Goal: Check status: Check status

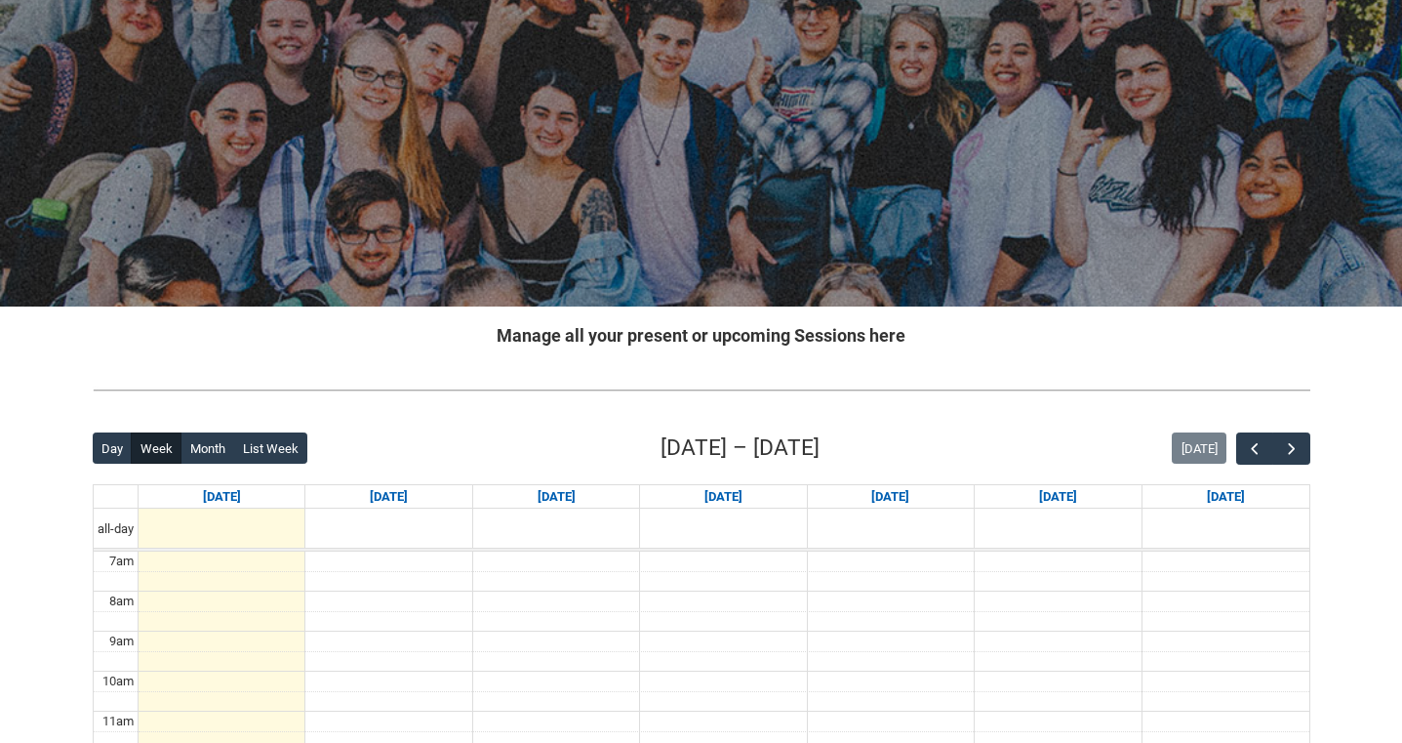
scroll to position [112, 0]
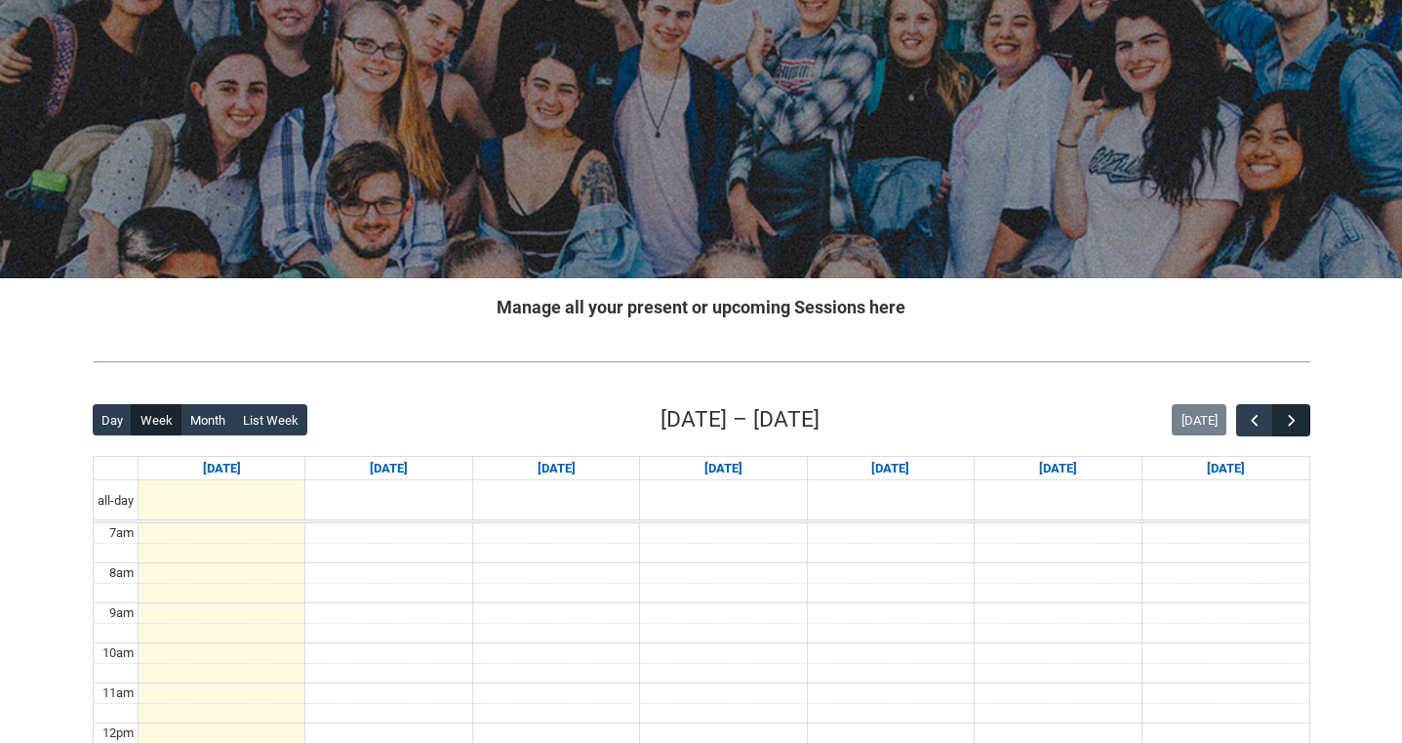
click at [1291, 413] on span "button" at bounding box center [1292, 421] width 20 height 20
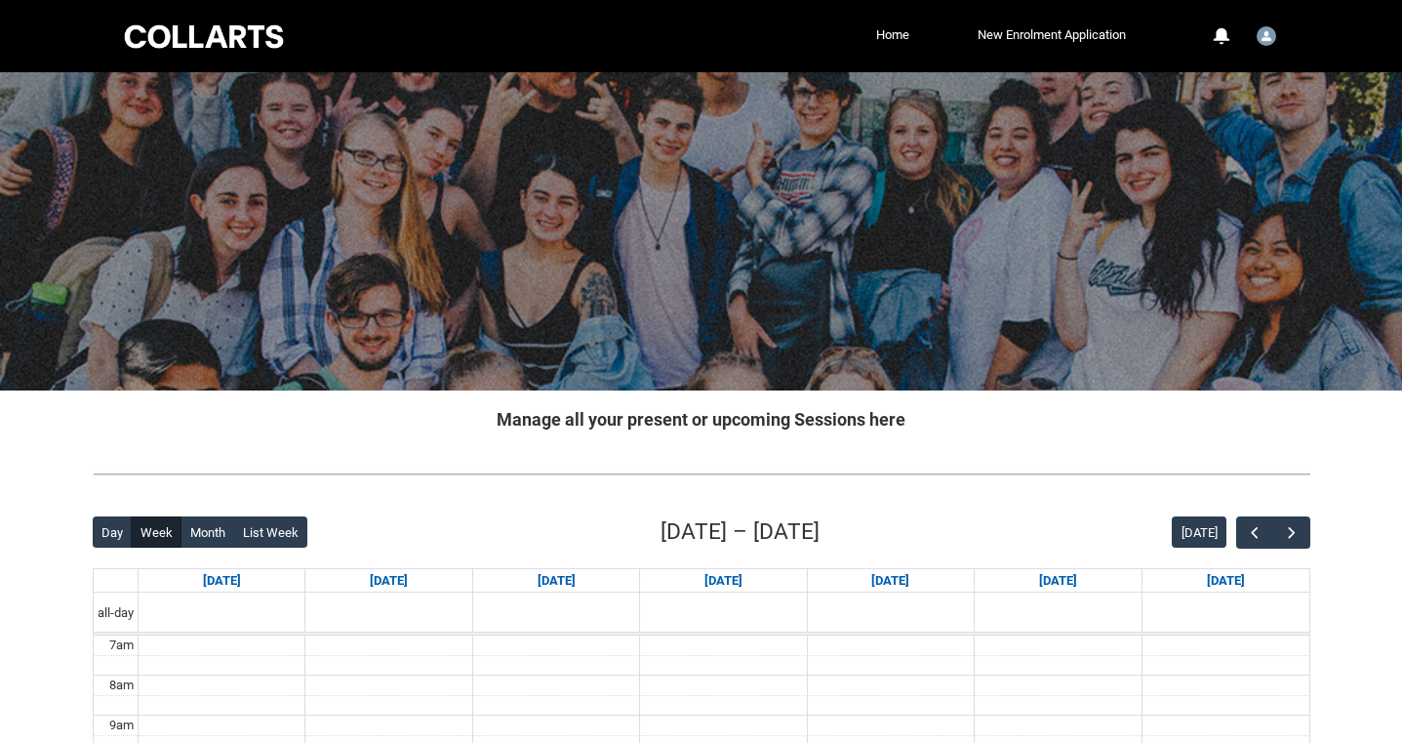
scroll to position [0, 0]
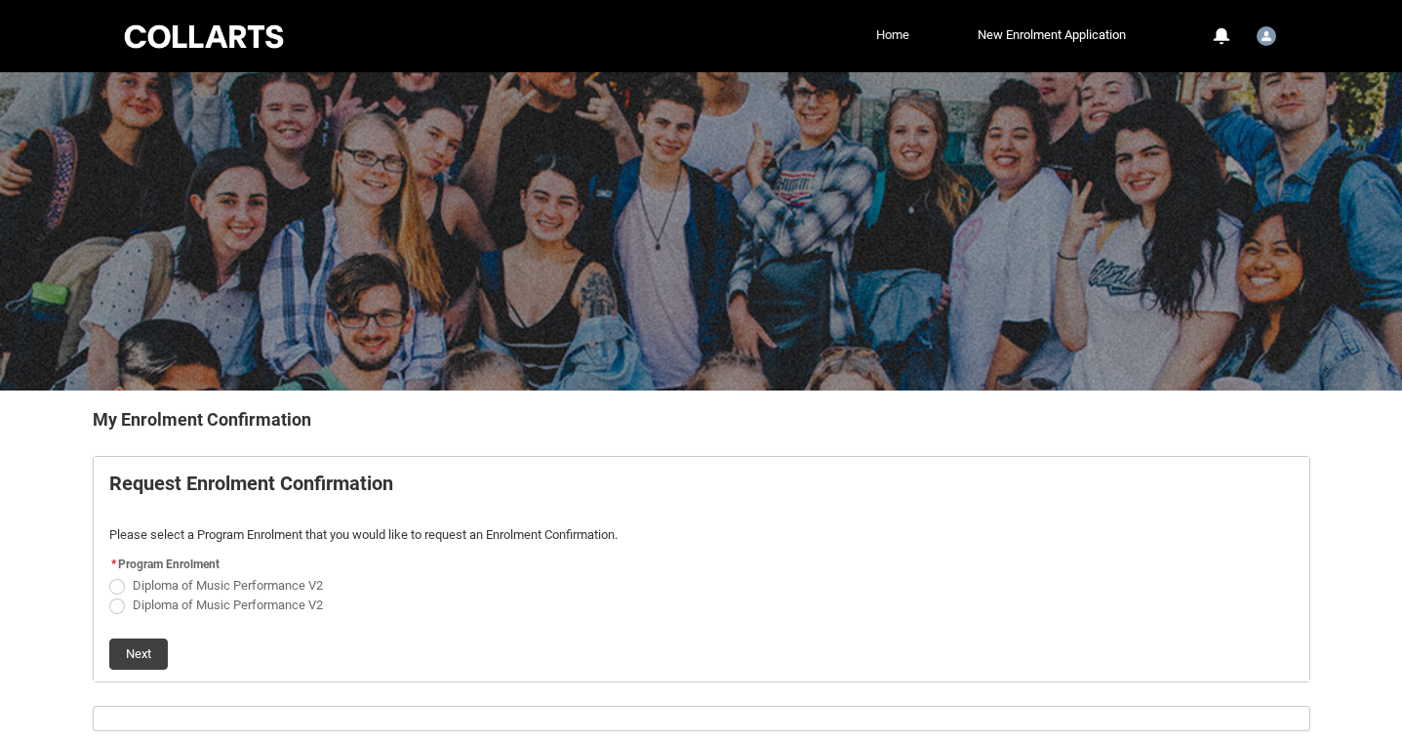
click at [892, 36] on link "Home" at bounding box center [893, 34] width 43 height 29
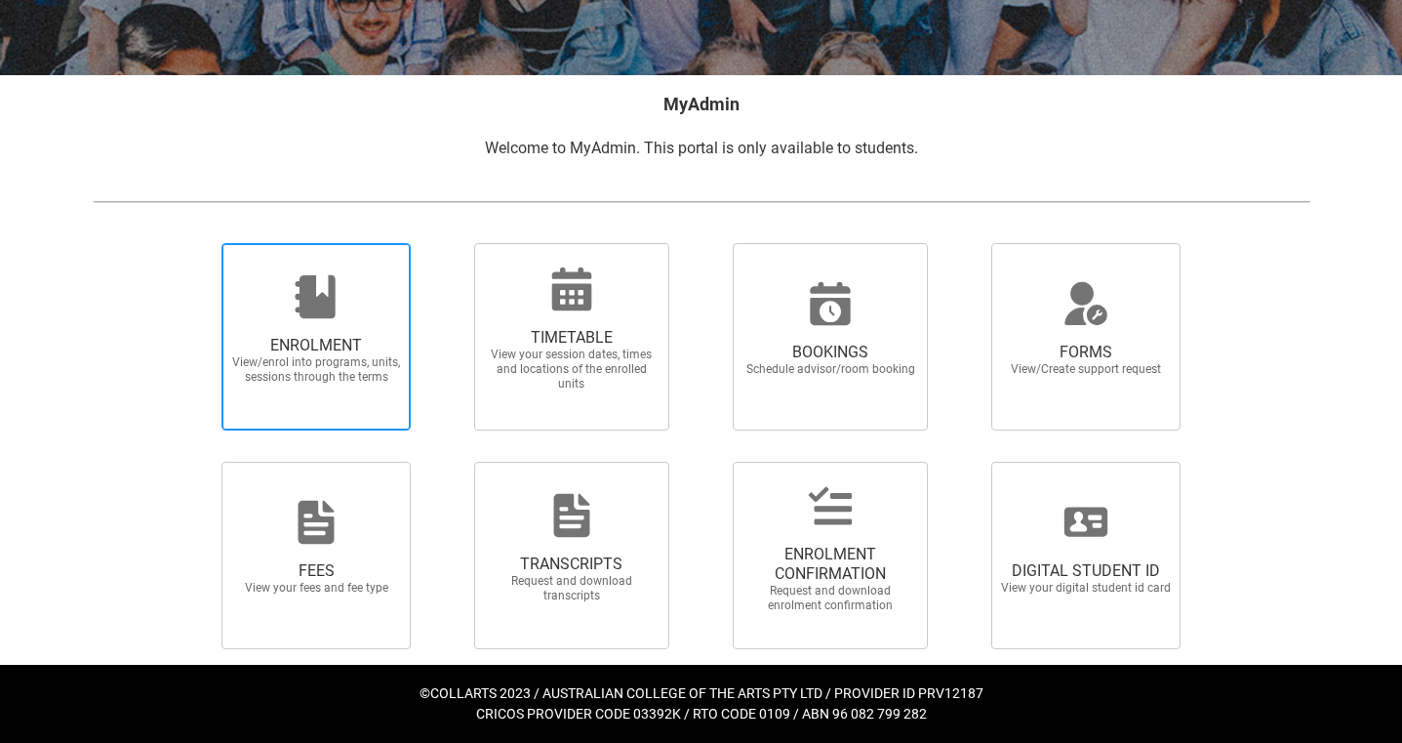
scroll to position [314, 0]
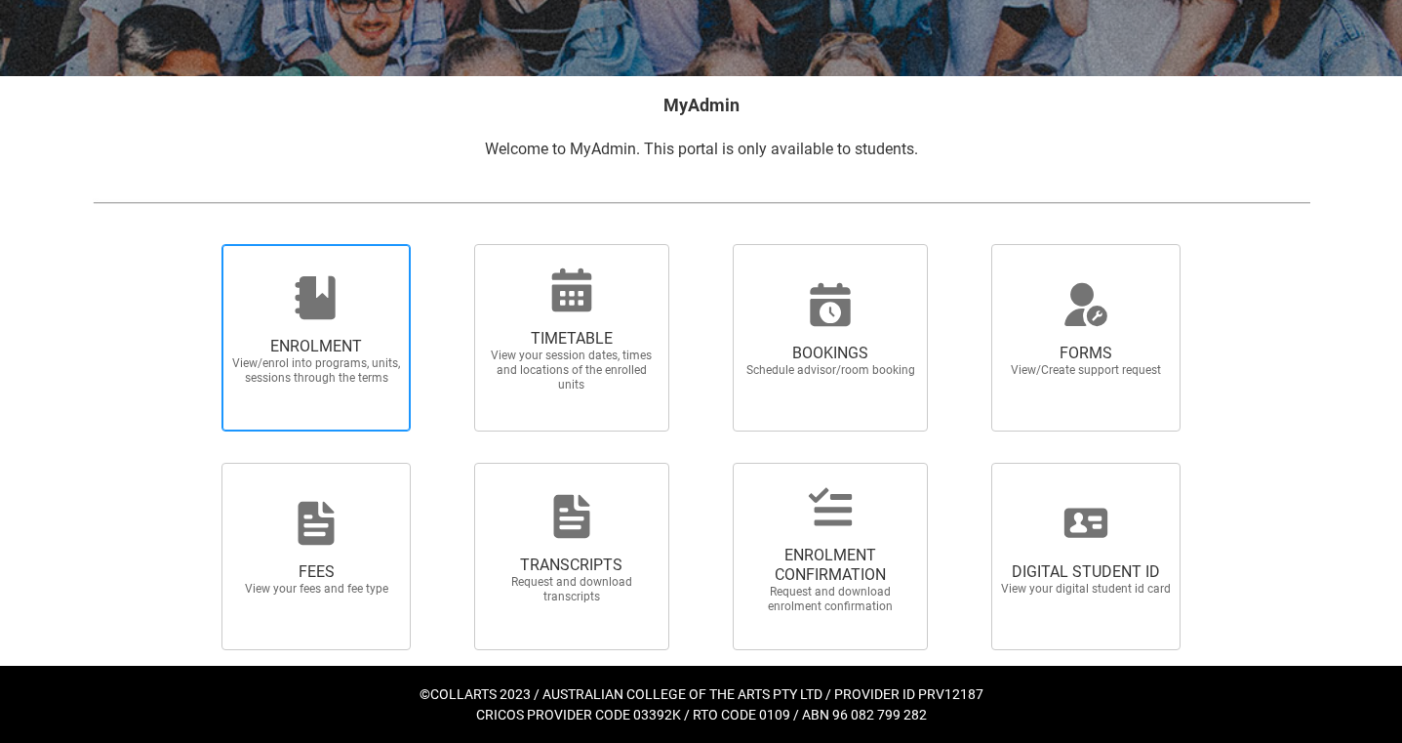
click at [335, 341] on span "ENROLMENT" at bounding box center [316, 347] width 172 height 20
click at [198, 244] on input "ENROLMENT View/enrol into programs, units, sessions through the terms" at bounding box center [197, 243] width 1 height 1
radio input "true"
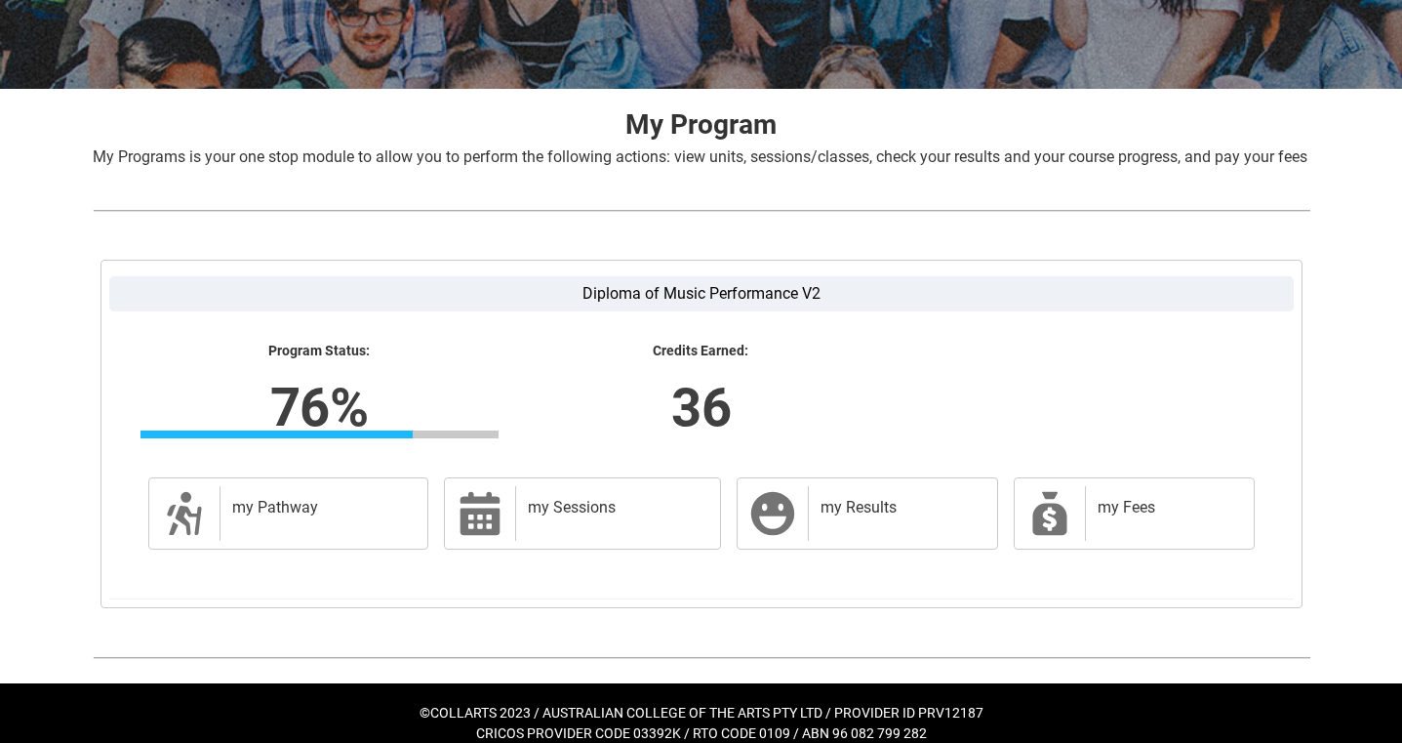
scroll to position [322, 0]
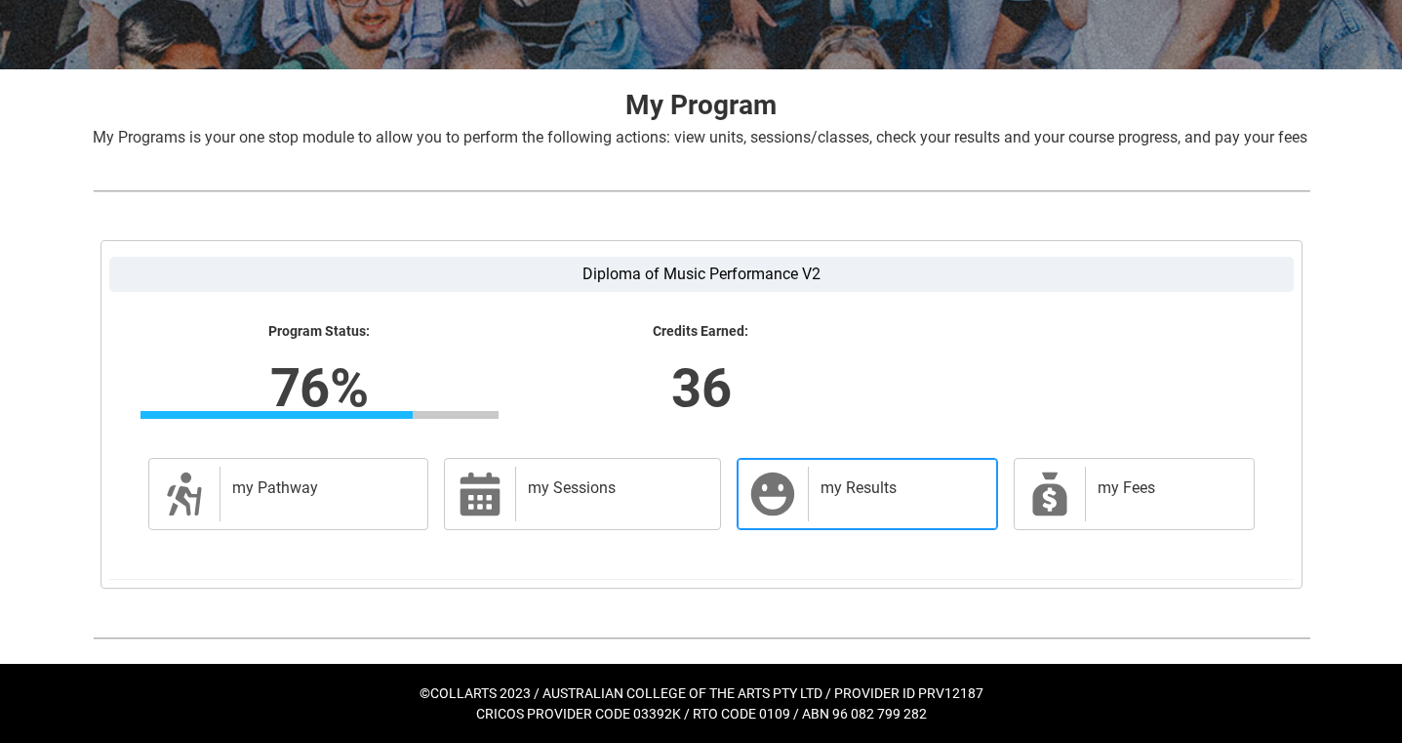
click at [897, 498] on h2 "my Results" at bounding box center [899, 488] width 156 height 20
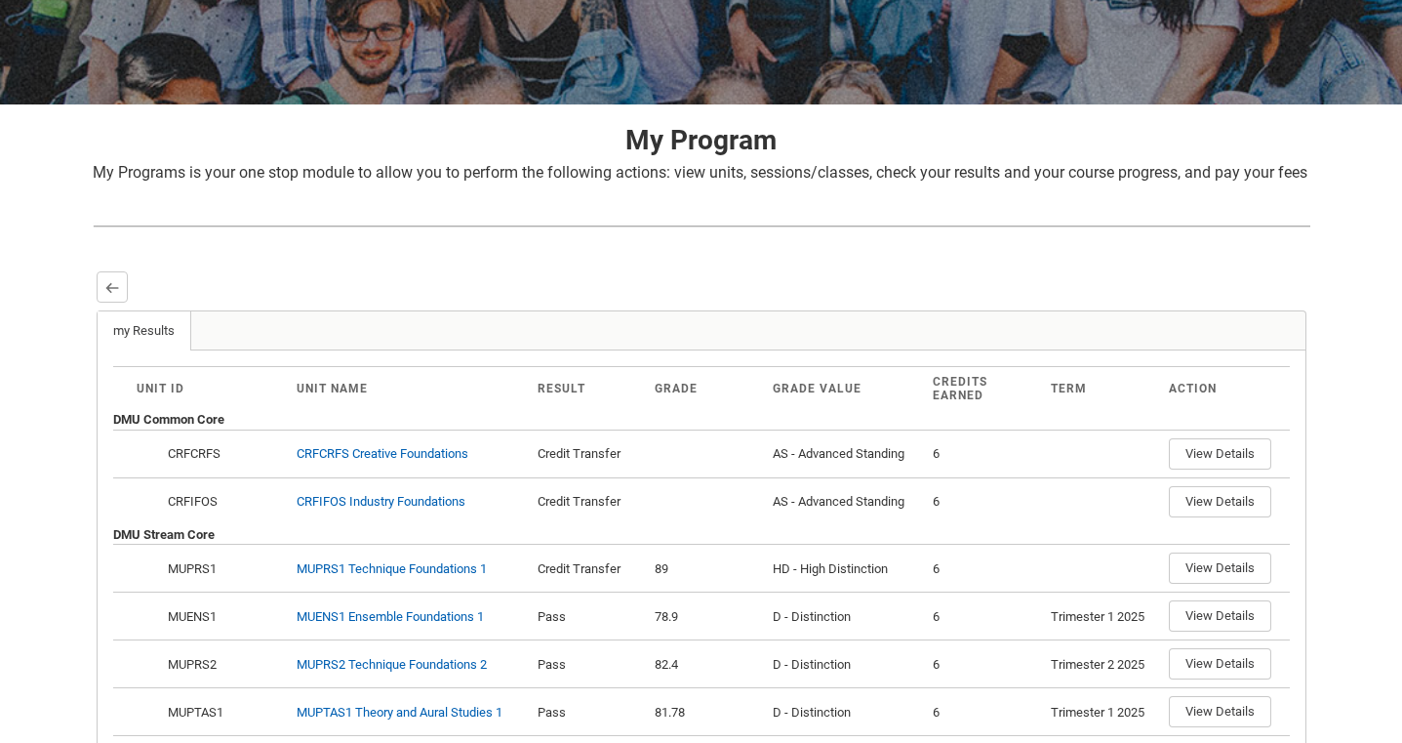
scroll to position [341, 0]
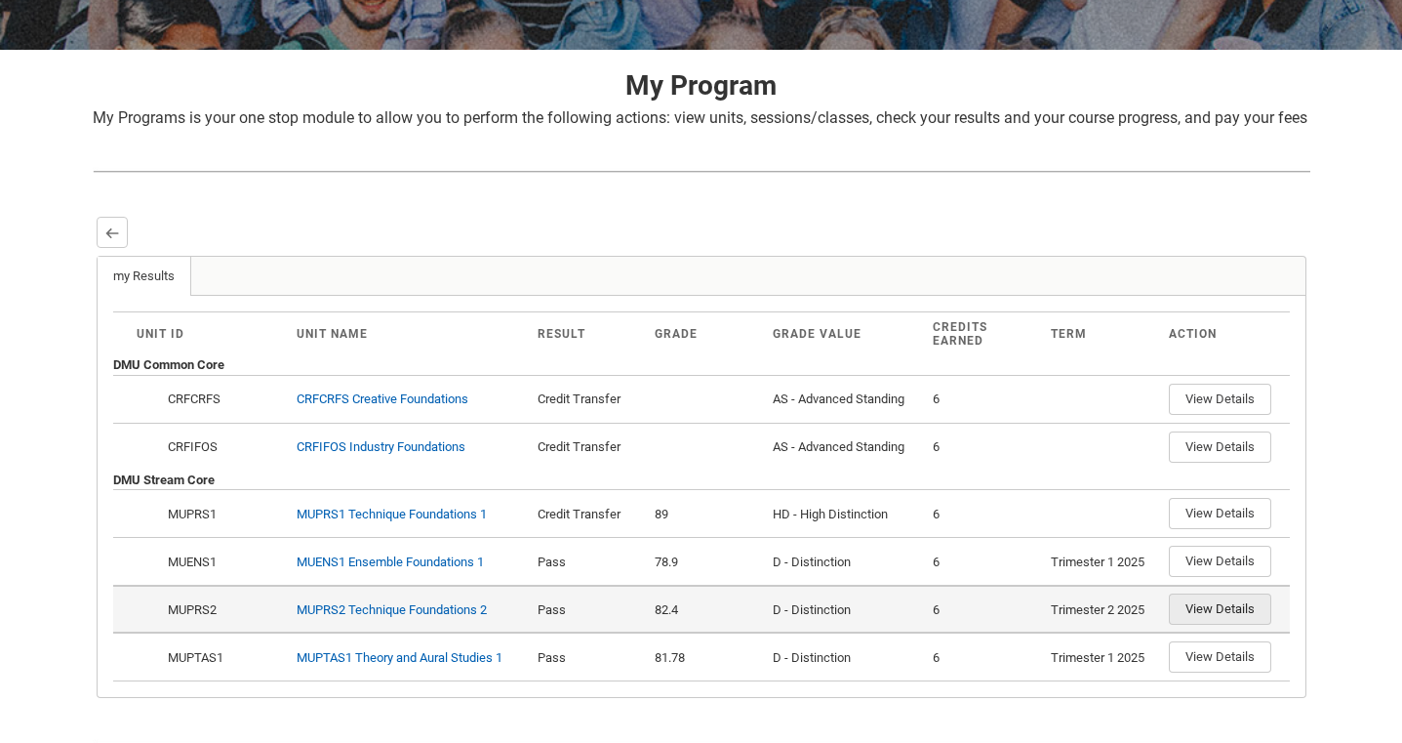
click at [1226, 625] on button "View Details" at bounding box center [1220, 608] width 102 height 31
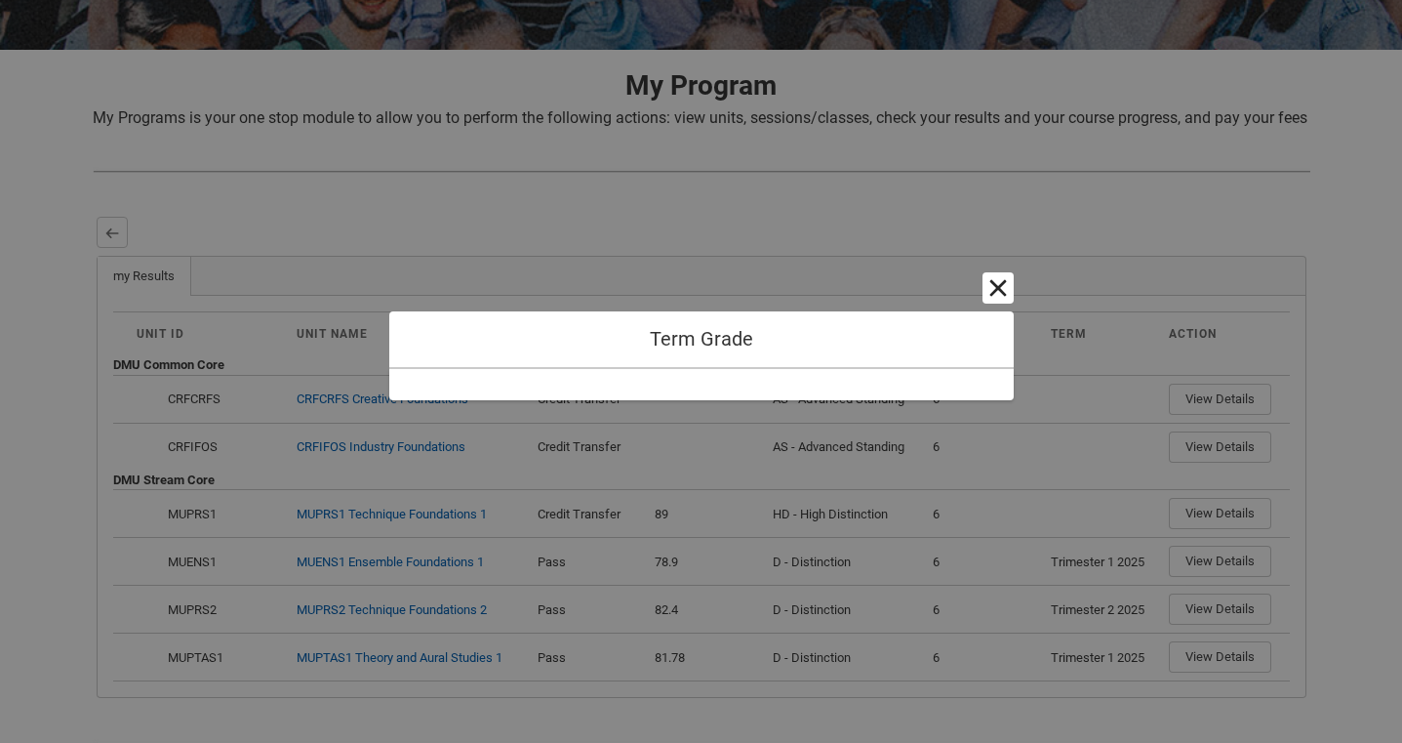
click at [996, 285] on button "Cancel and close" at bounding box center [998, 287] width 31 height 31
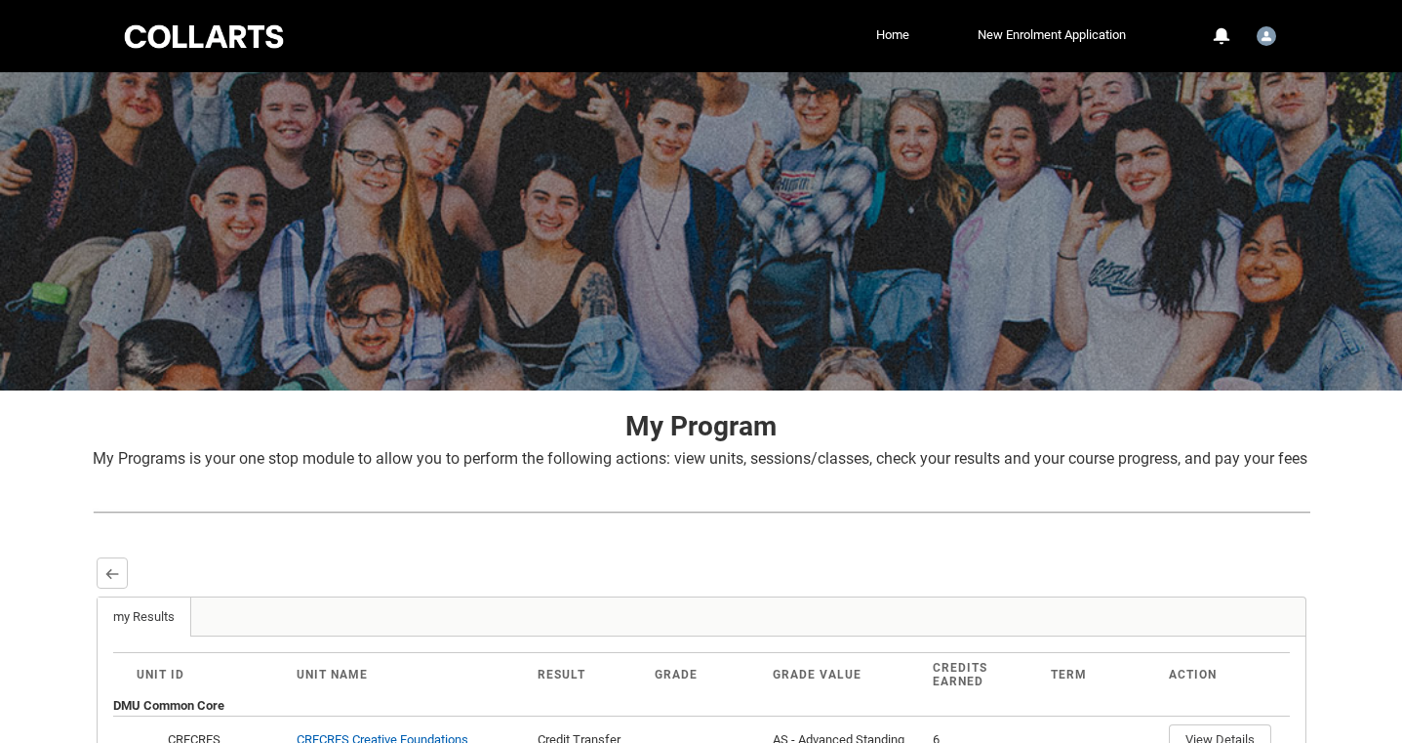
scroll to position [0, 0]
